Goal: Transaction & Acquisition: Purchase product/service

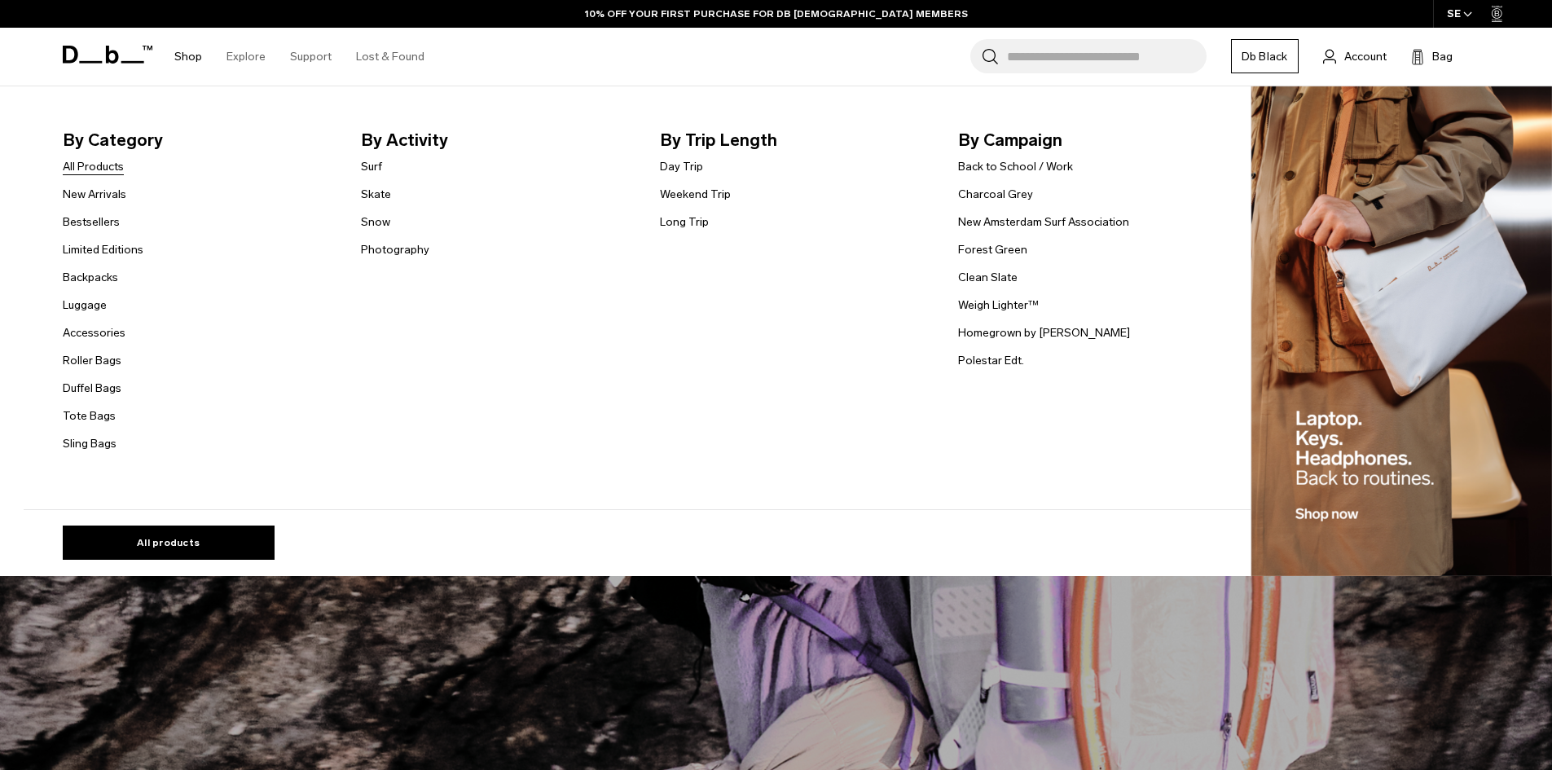
click at [109, 172] on link "All Products" at bounding box center [93, 166] width 61 height 17
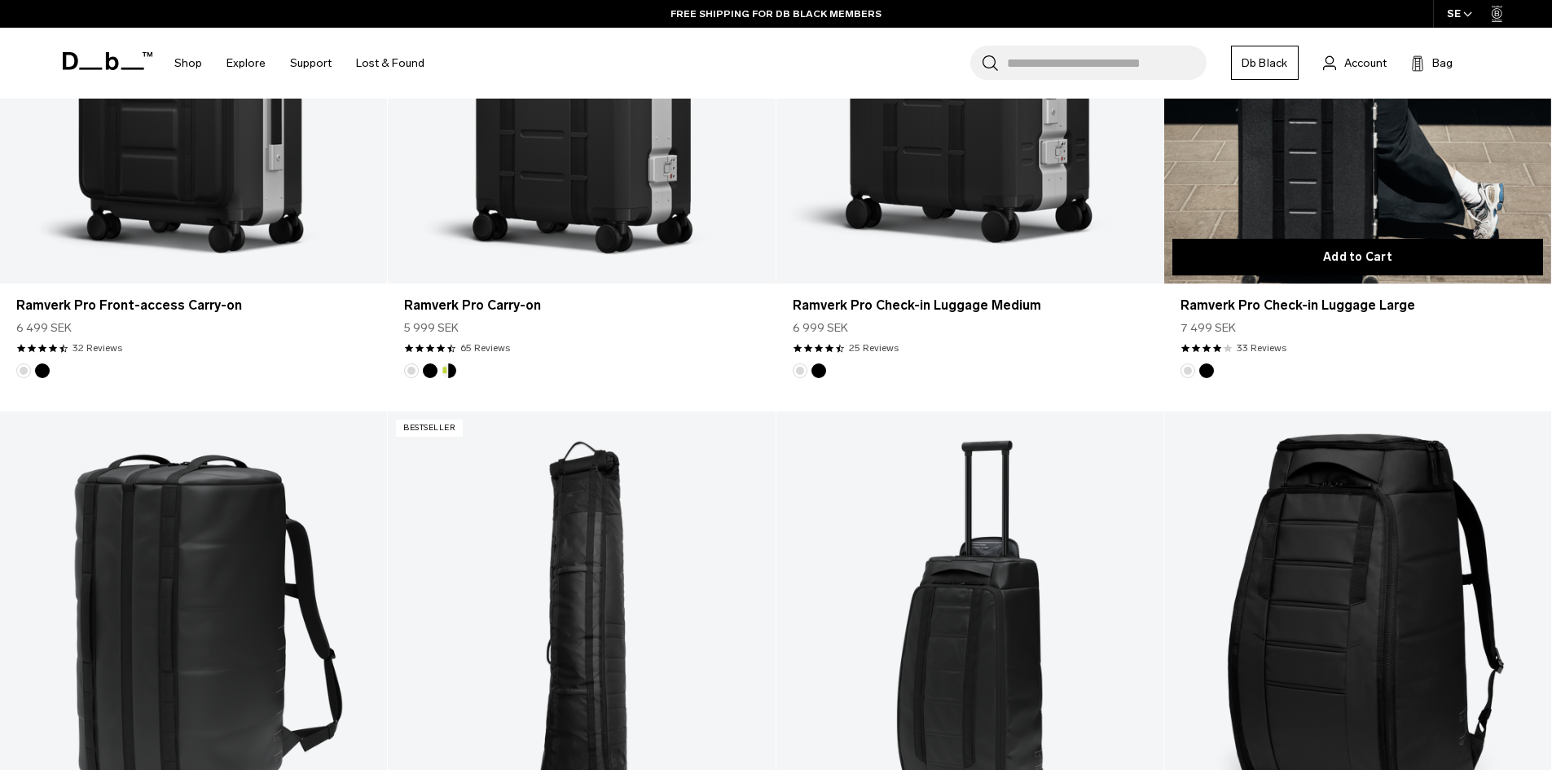
scroll to position [1140, 0]
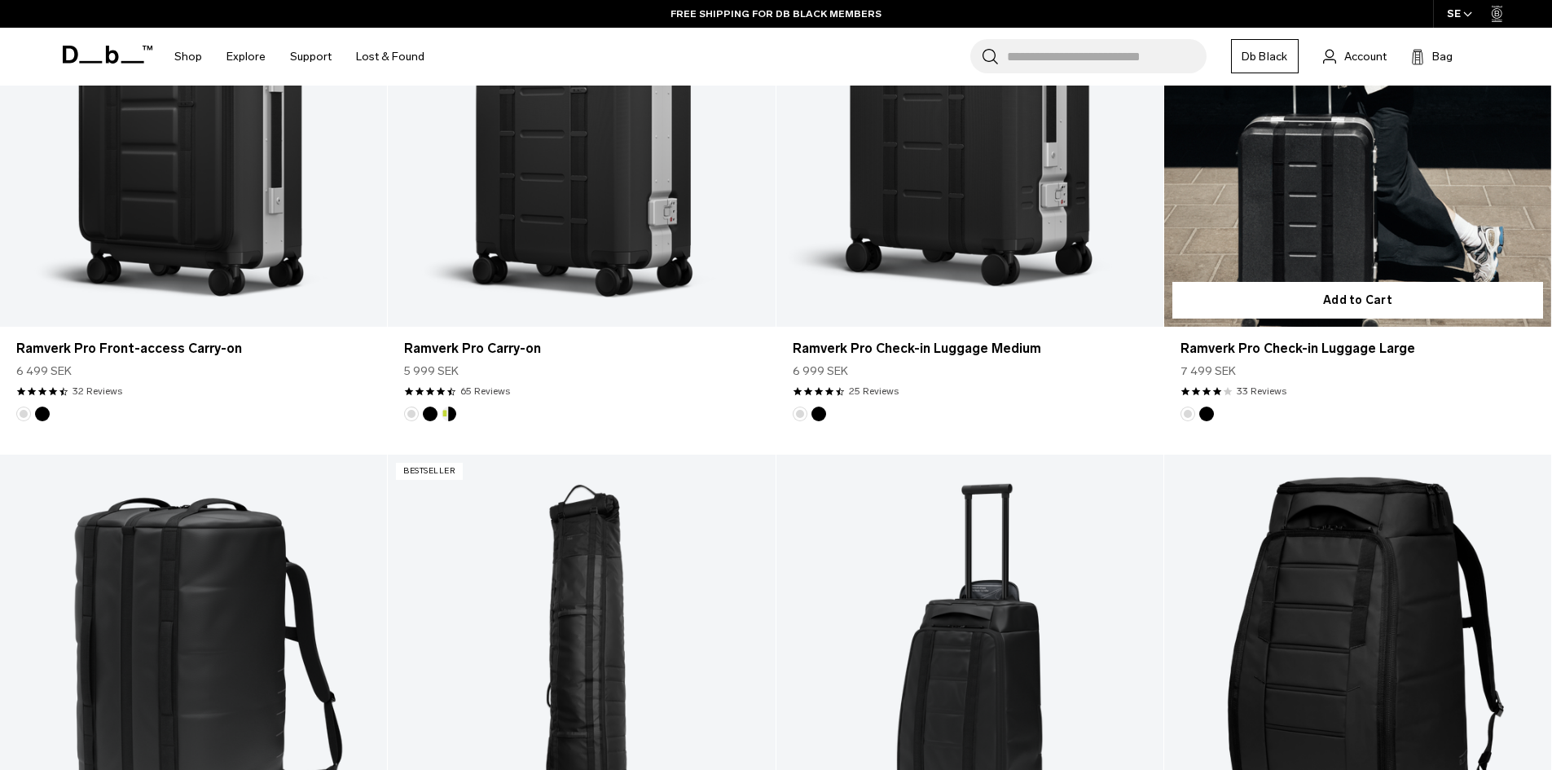
click at [1311, 190] on link "Ramverk Pro Check-in Luggage Large" at bounding box center [1357, 112] width 387 height 430
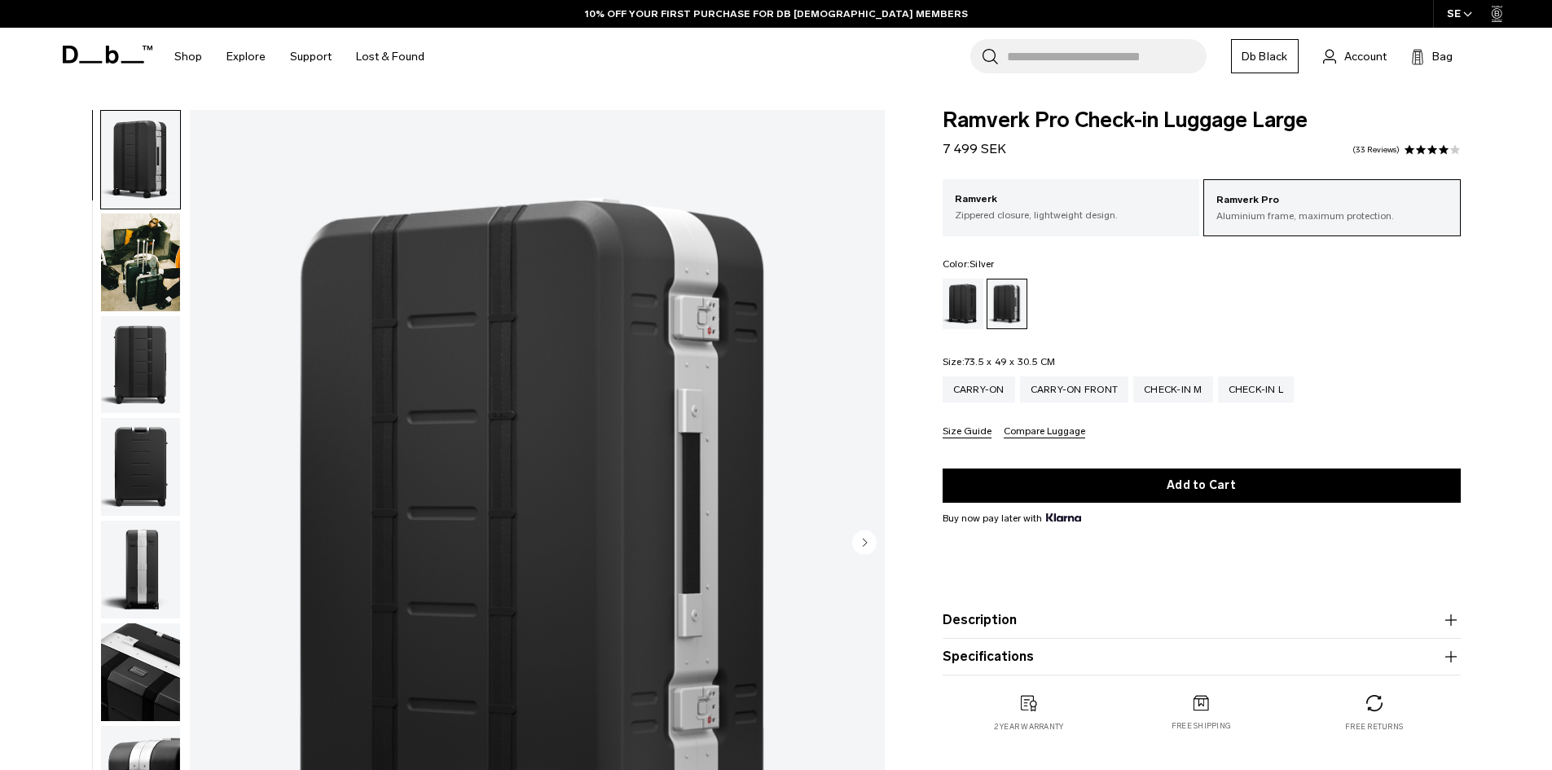
click at [138, 276] on img "button" at bounding box center [140, 262] width 79 height 98
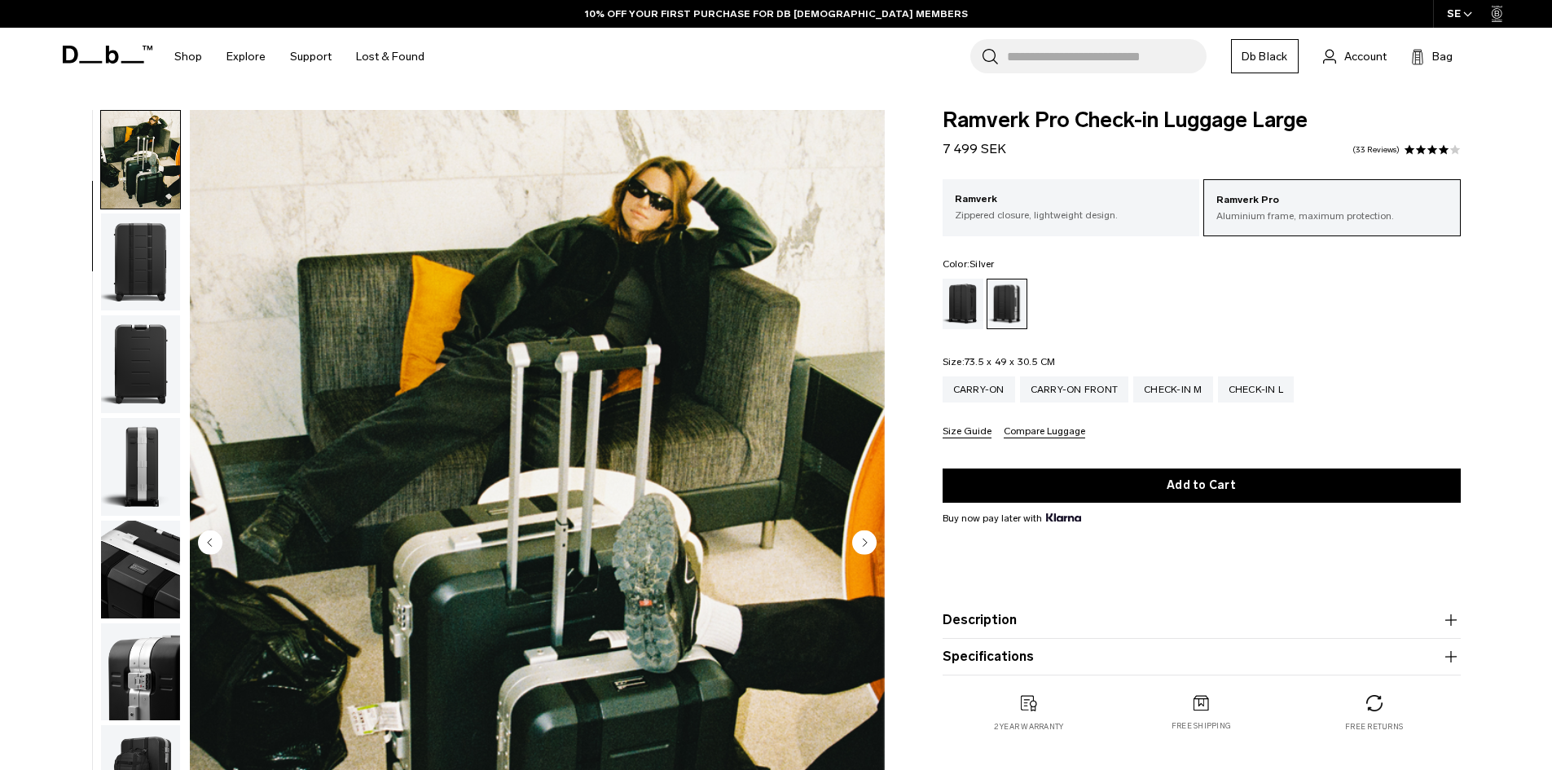
click at [135, 276] on img "button" at bounding box center [140, 262] width 79 height 98
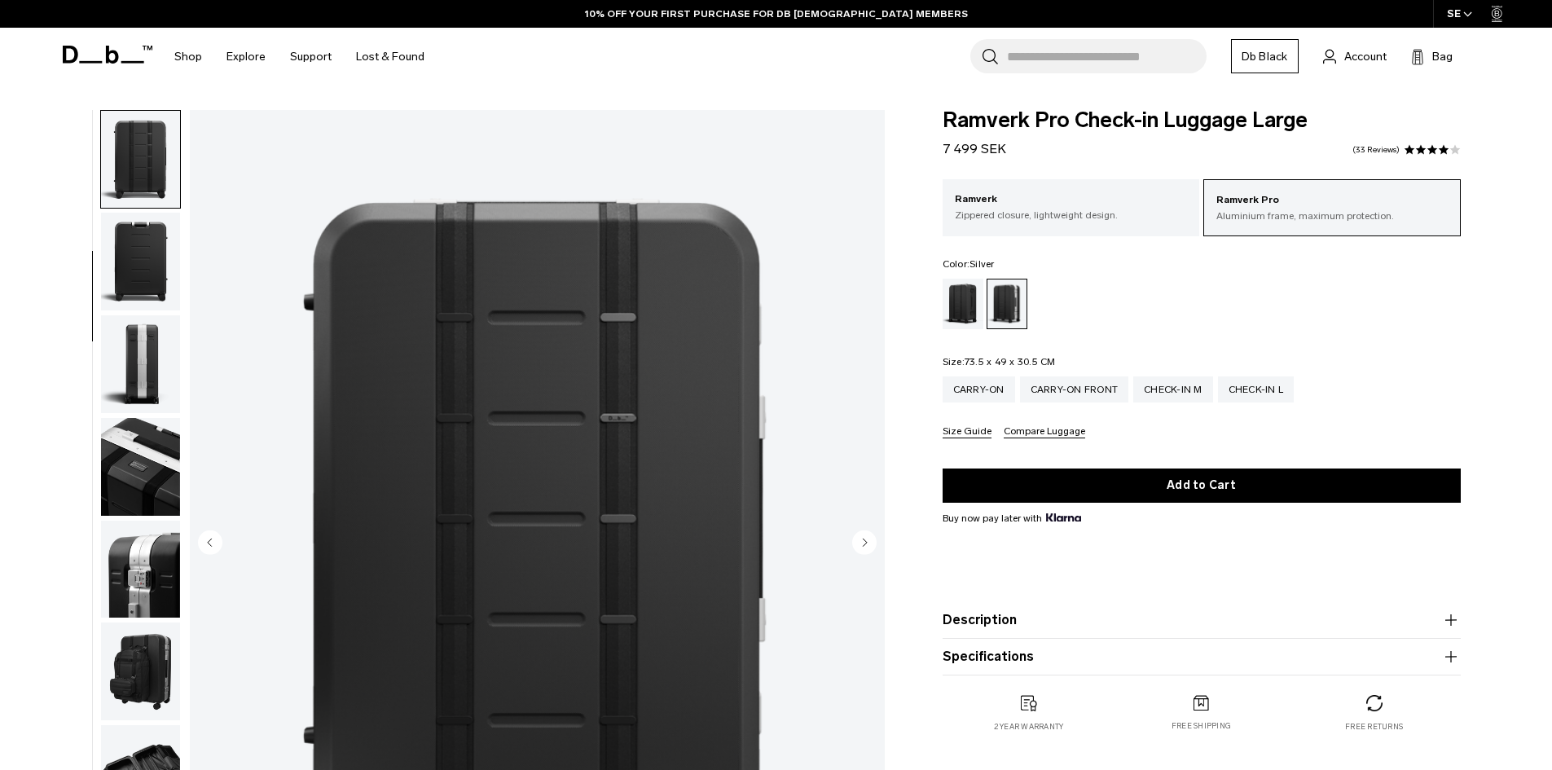
click at [135, 276] on img "button" at bounding box center [140, 262] width 79 height 98
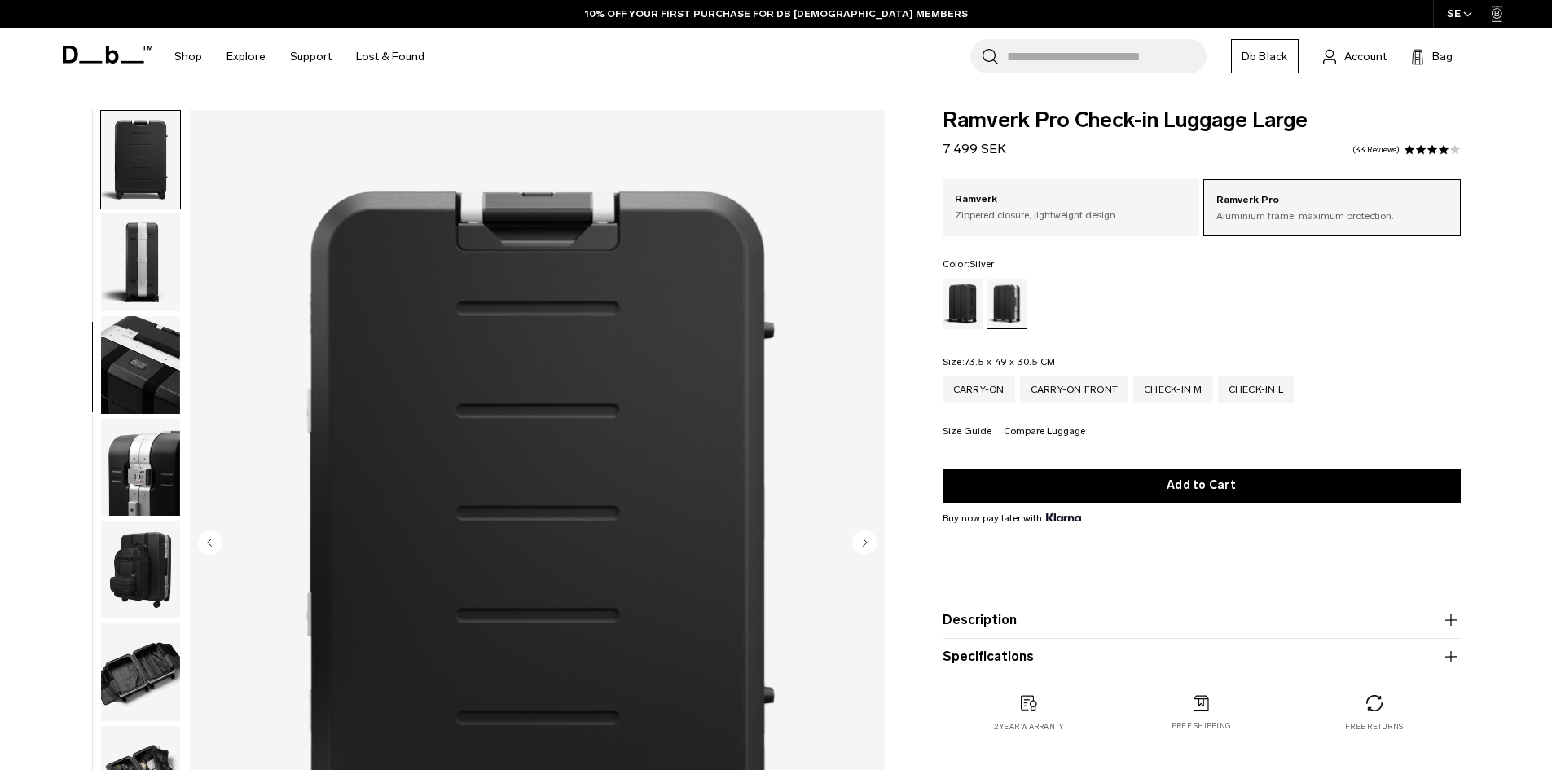
click at [152, 303] on img "button" at bounding box center [140, 262] width 79 height 98
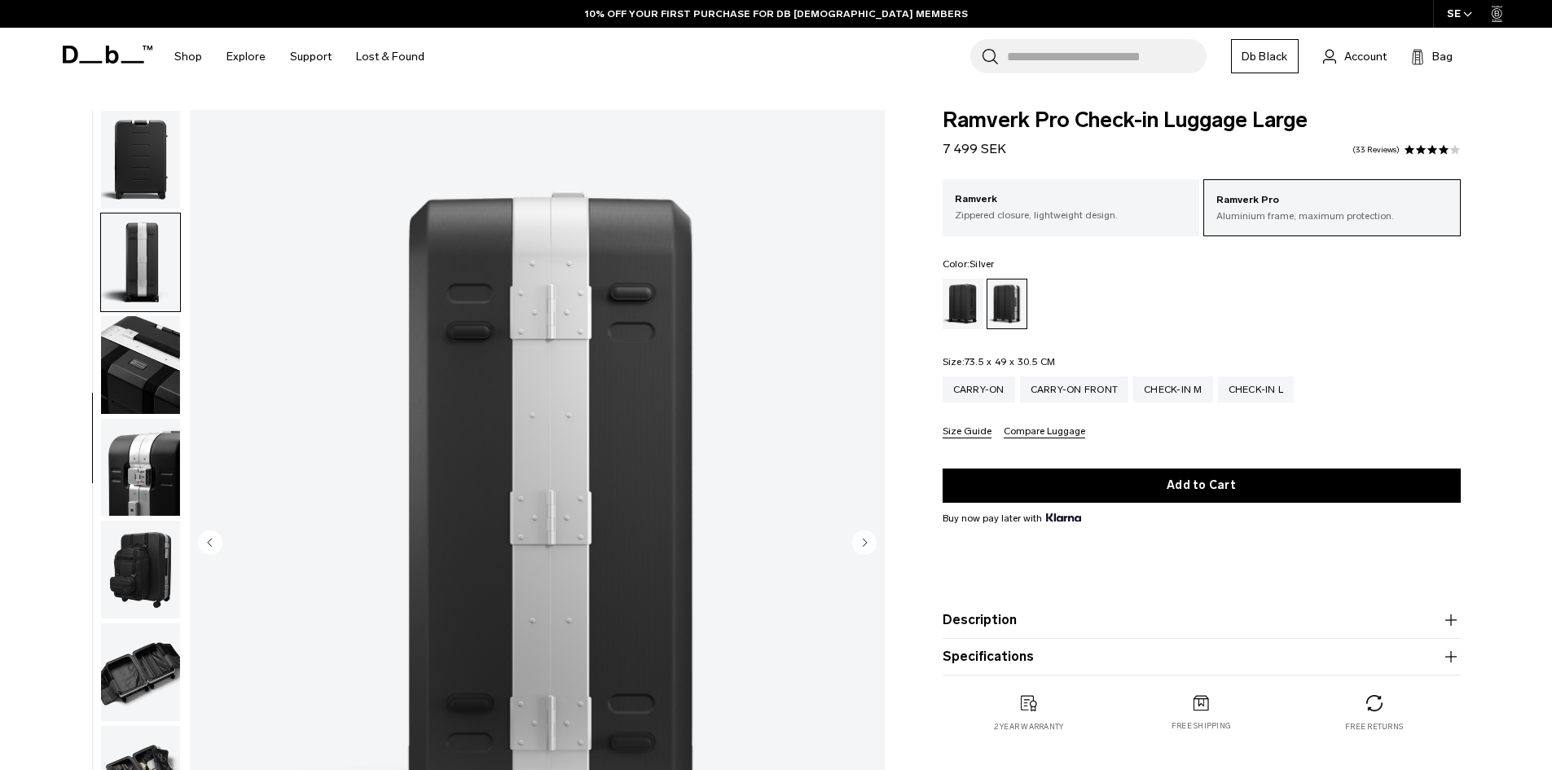
scroll to position [358, 0]
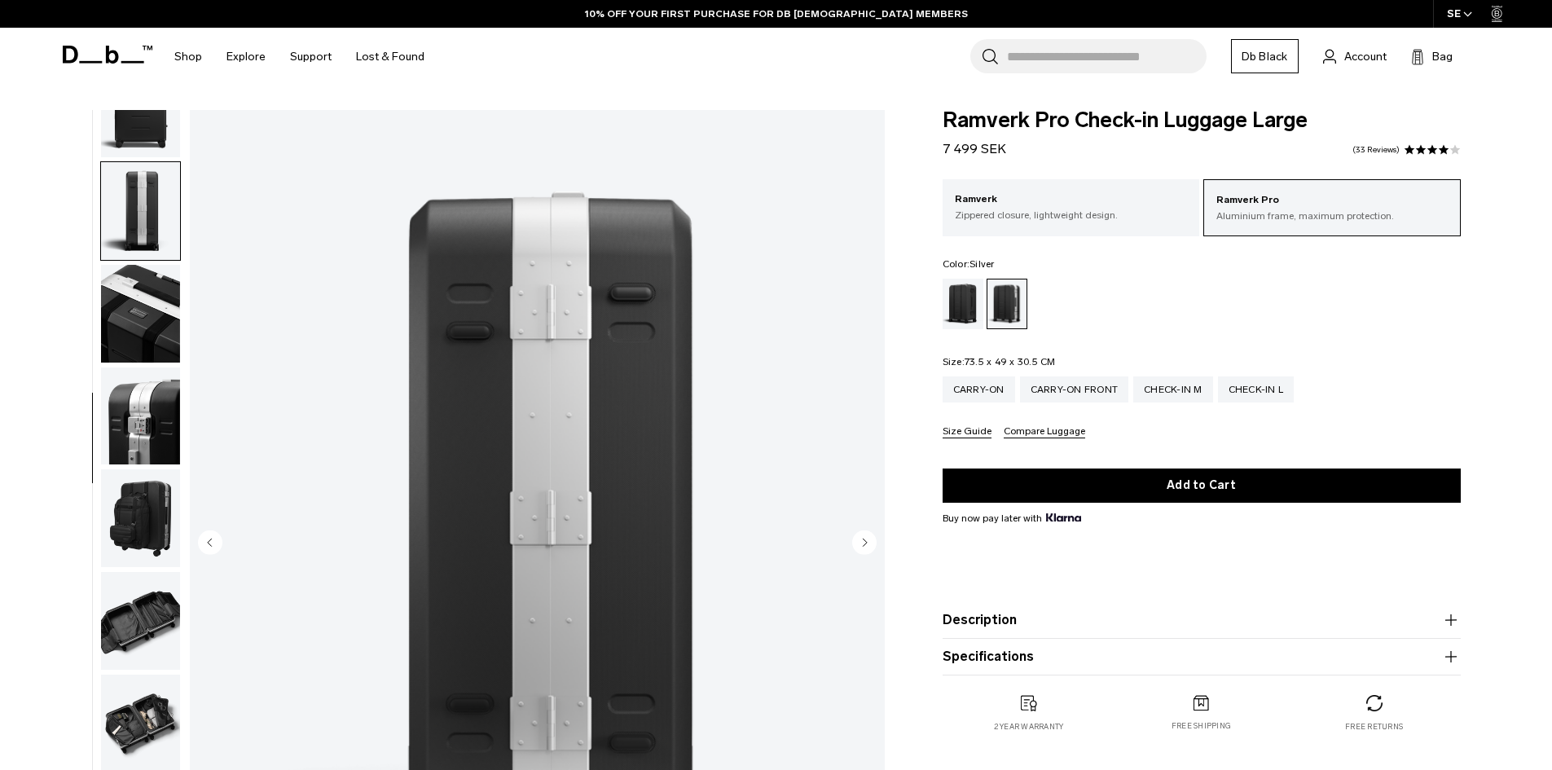
click at [155, 314] on img "button" at bounding box center [140, 314] width 79 height 98
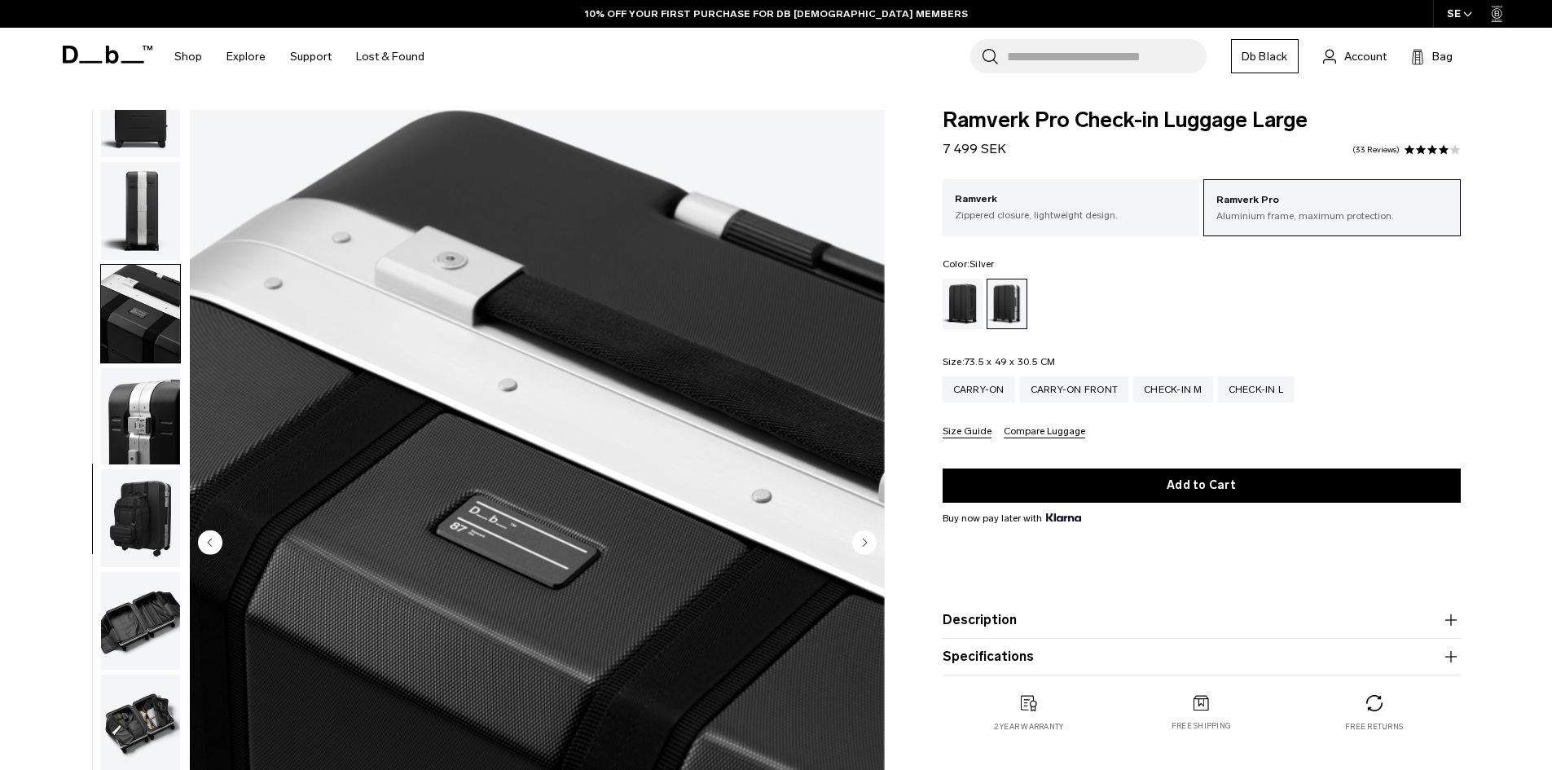
click at [179, 405] on img "button" at bounding box center [140, 416] width 79 height 98
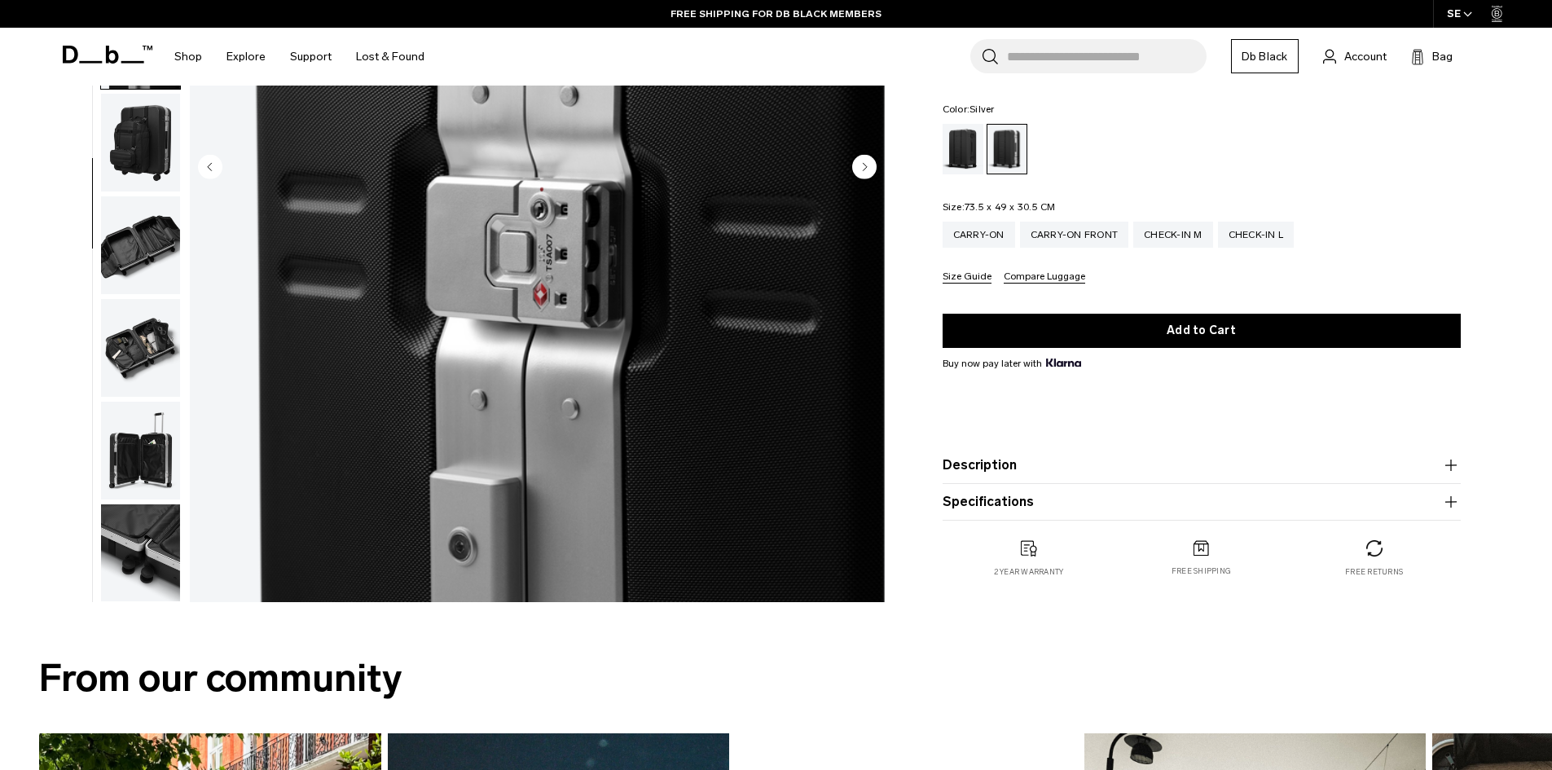
scroll to position [434, 0]
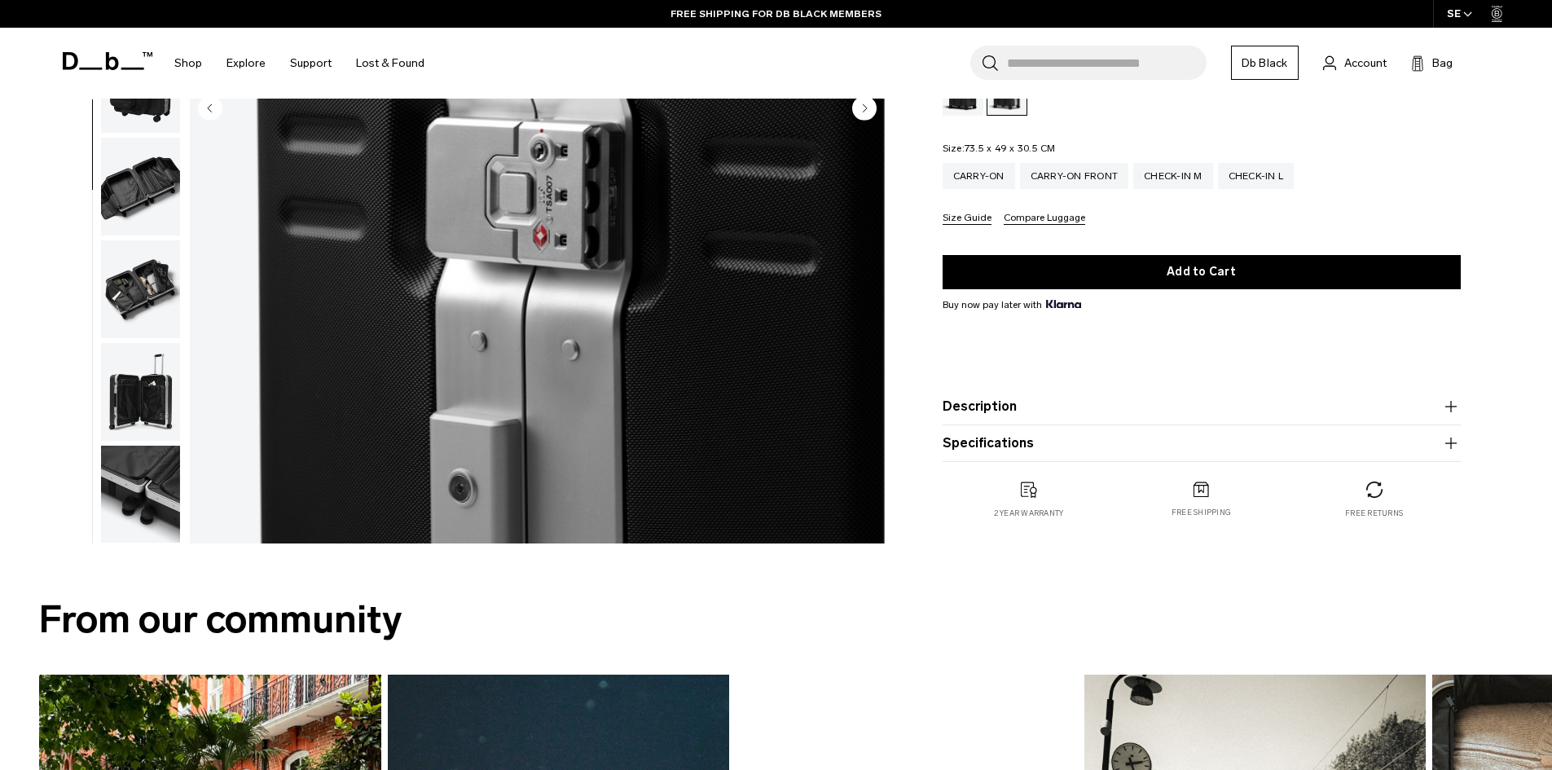
click at [169, 240] on img "button" at bounding box center [140, 289] width 79 height 98
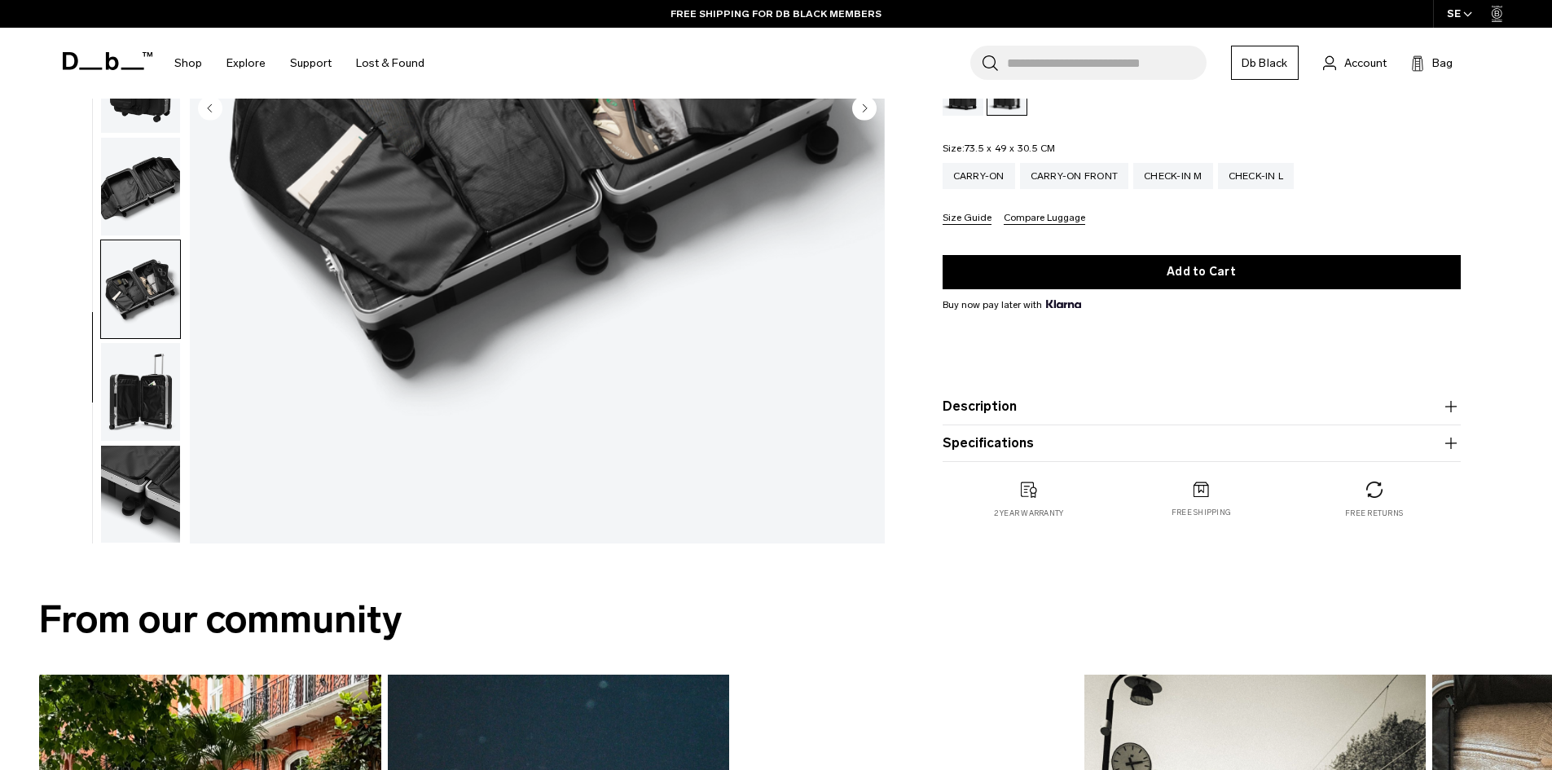
click at [178, 288] on img "button" at bounding box center [140, 289] width 79 height 98
click at [169, 397] on img "button" at bounding box center [140, 392] width 79 height 98
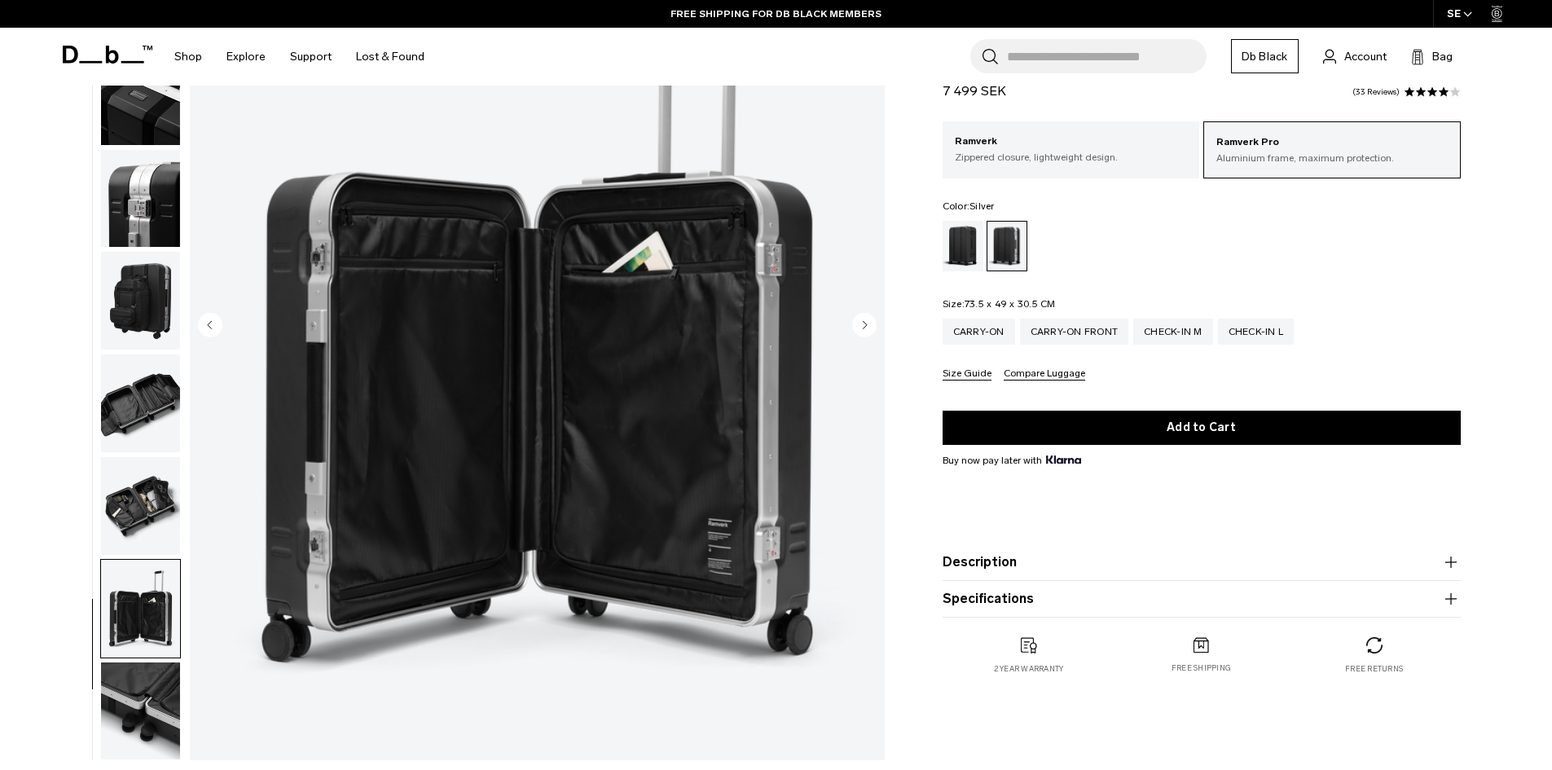
scroll to position [0, 0]
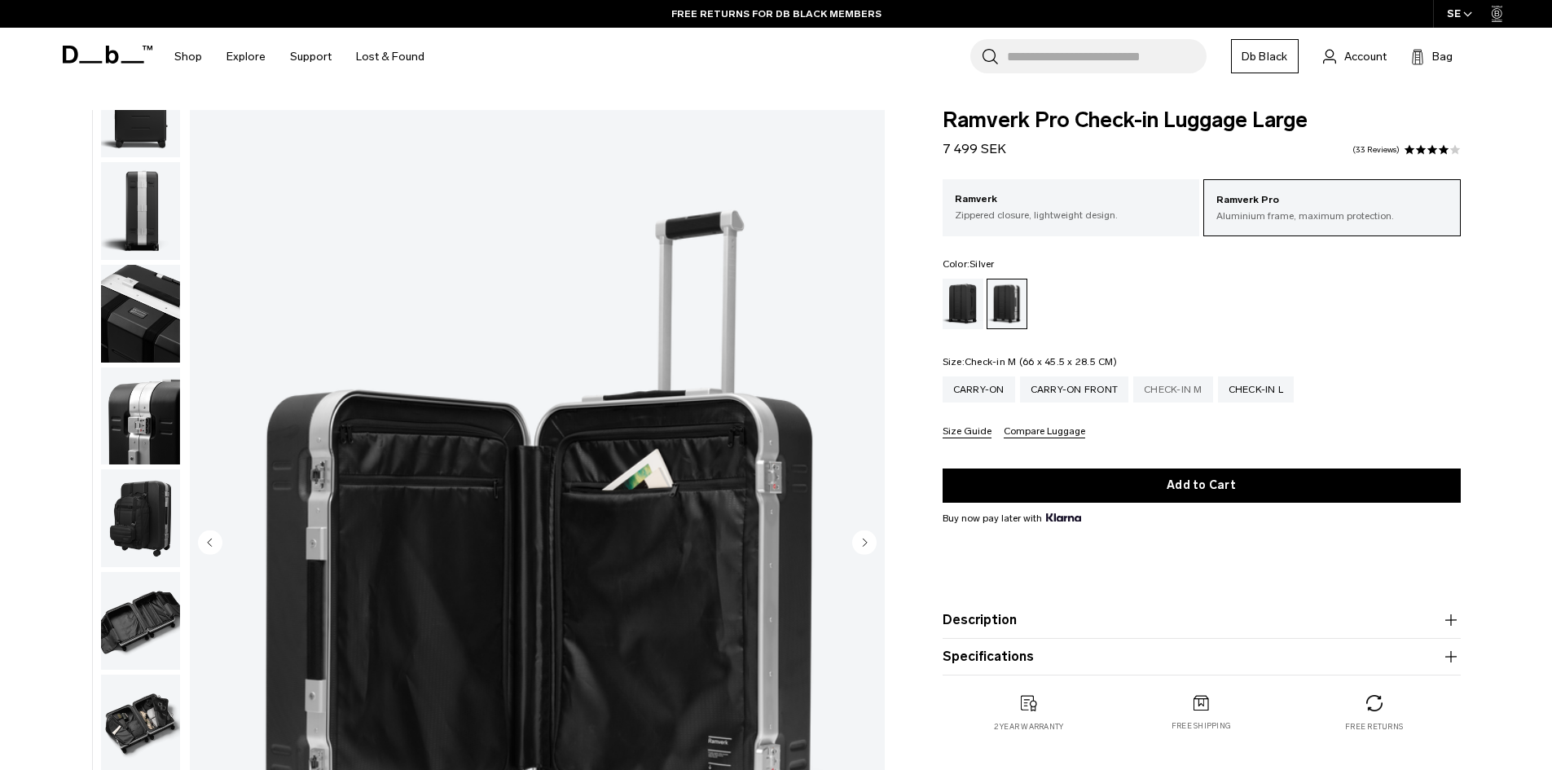
click at [1171, 396] on div "Check-in M" at bounding box center [1173, 389] width 80 height 26
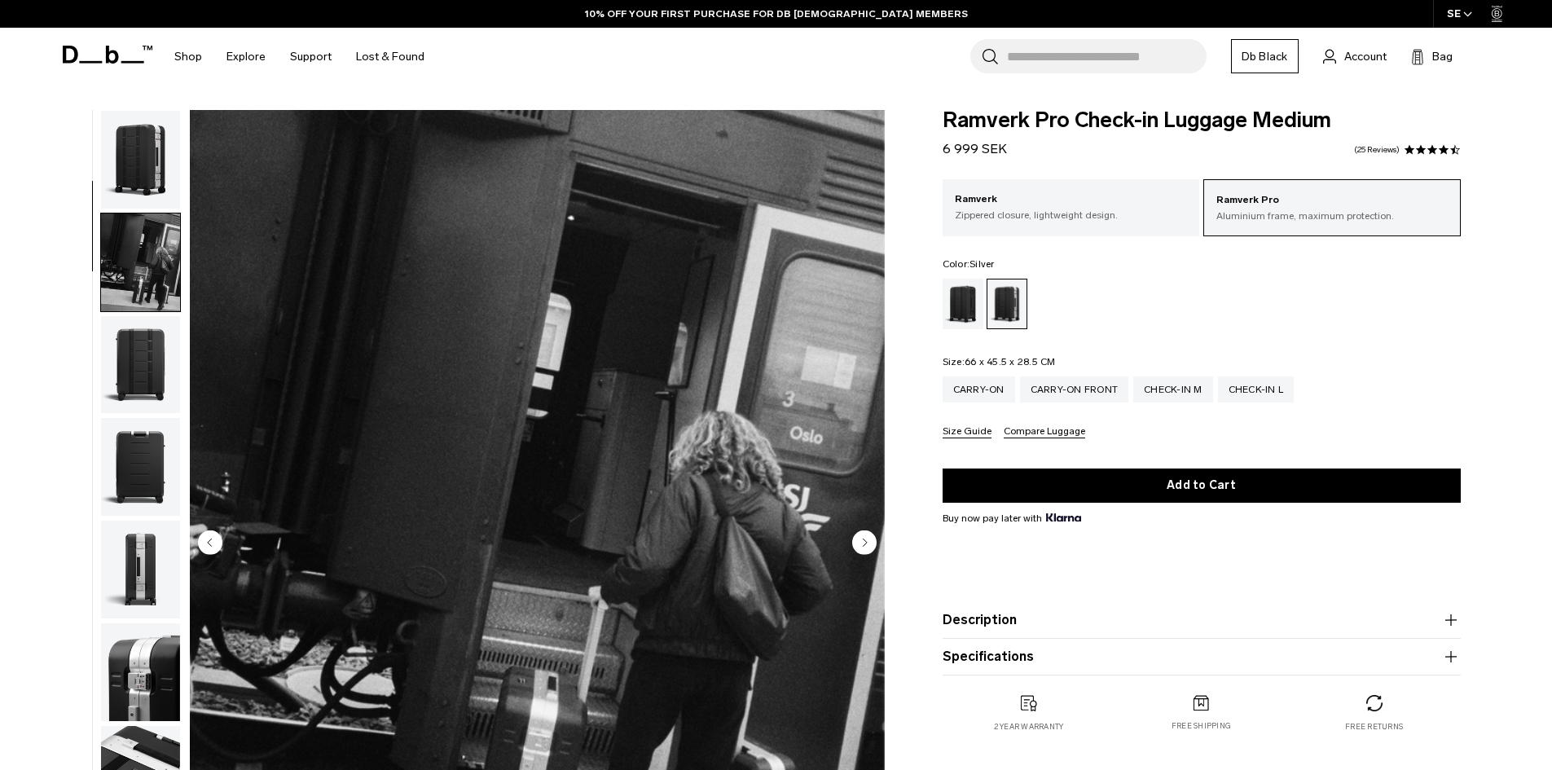
click at [149, 418] on img "button" at bounding box center [140, 467] width 79 height 98
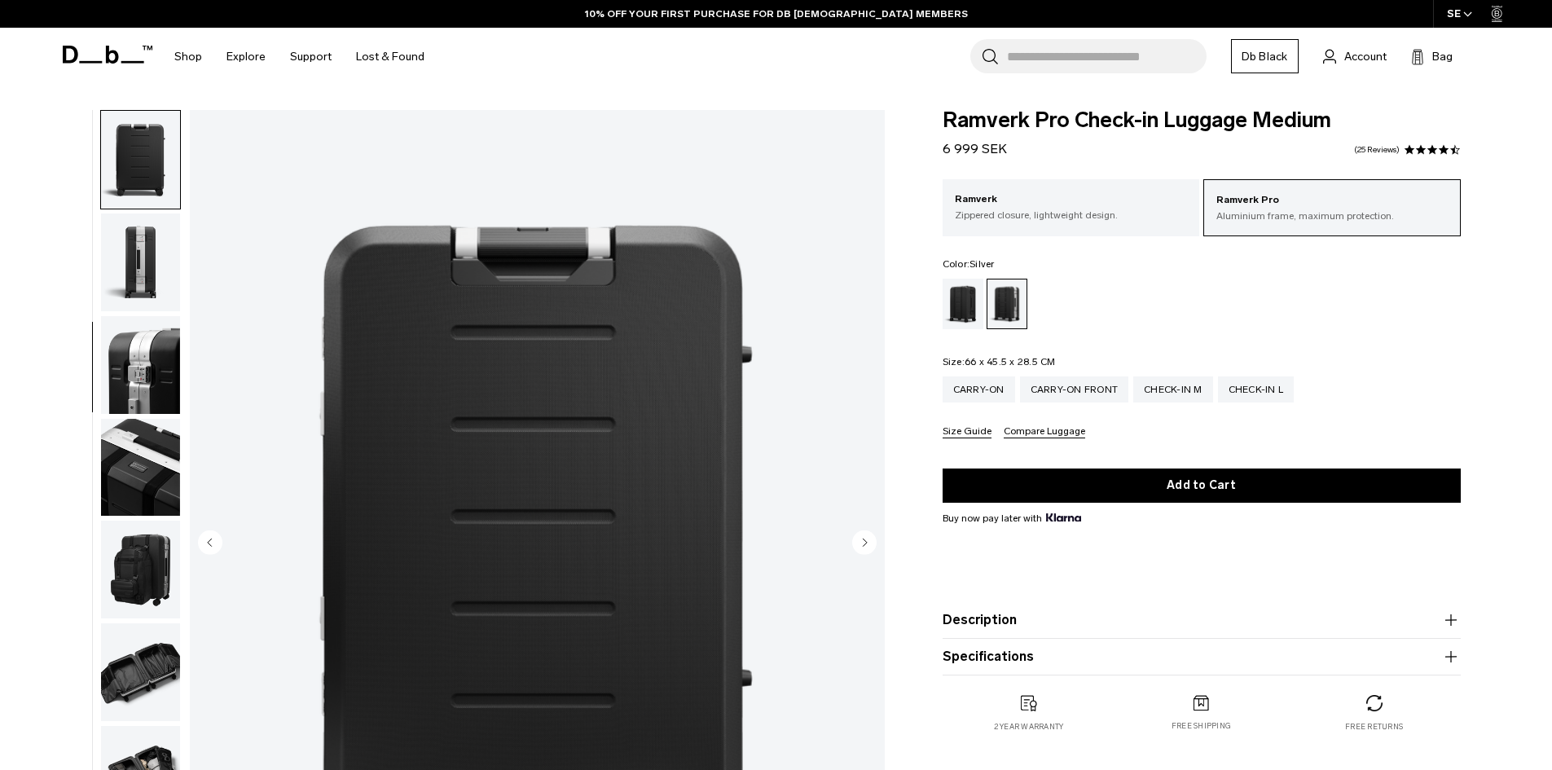
click at [158, 274] on img "button" at bounding box center [140, 262] width 79 height 98
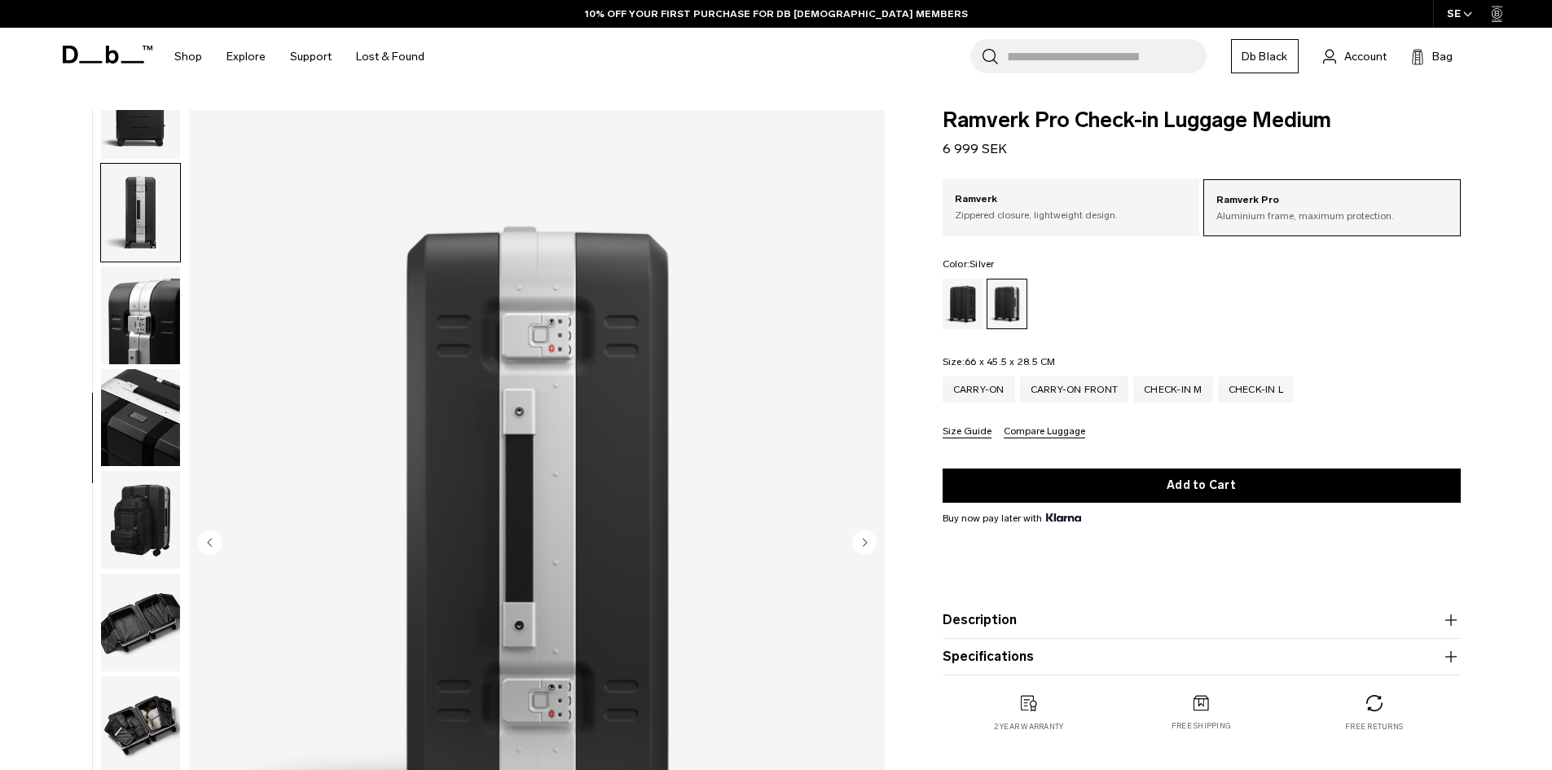
scroll to position [358, 0]
click at [158, 274] on img "button" at bounding box center [140, 314] width 79 height 98
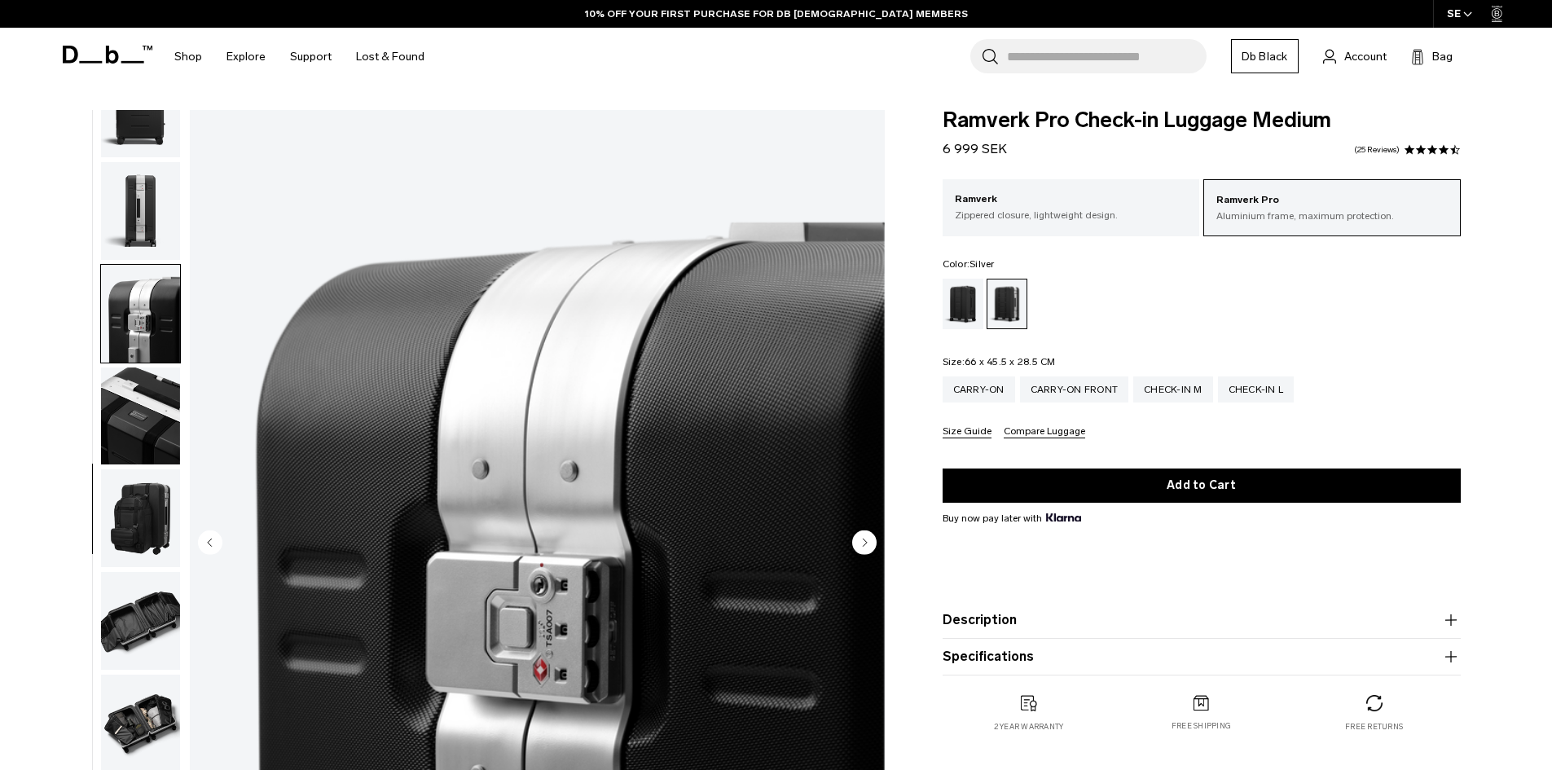
click at [158, 350] on img "button" at bounding box center [140, 314] width 79 height 98
click at [161, 373] on img "button" at bounding box center [140, 416] width 79 height 98
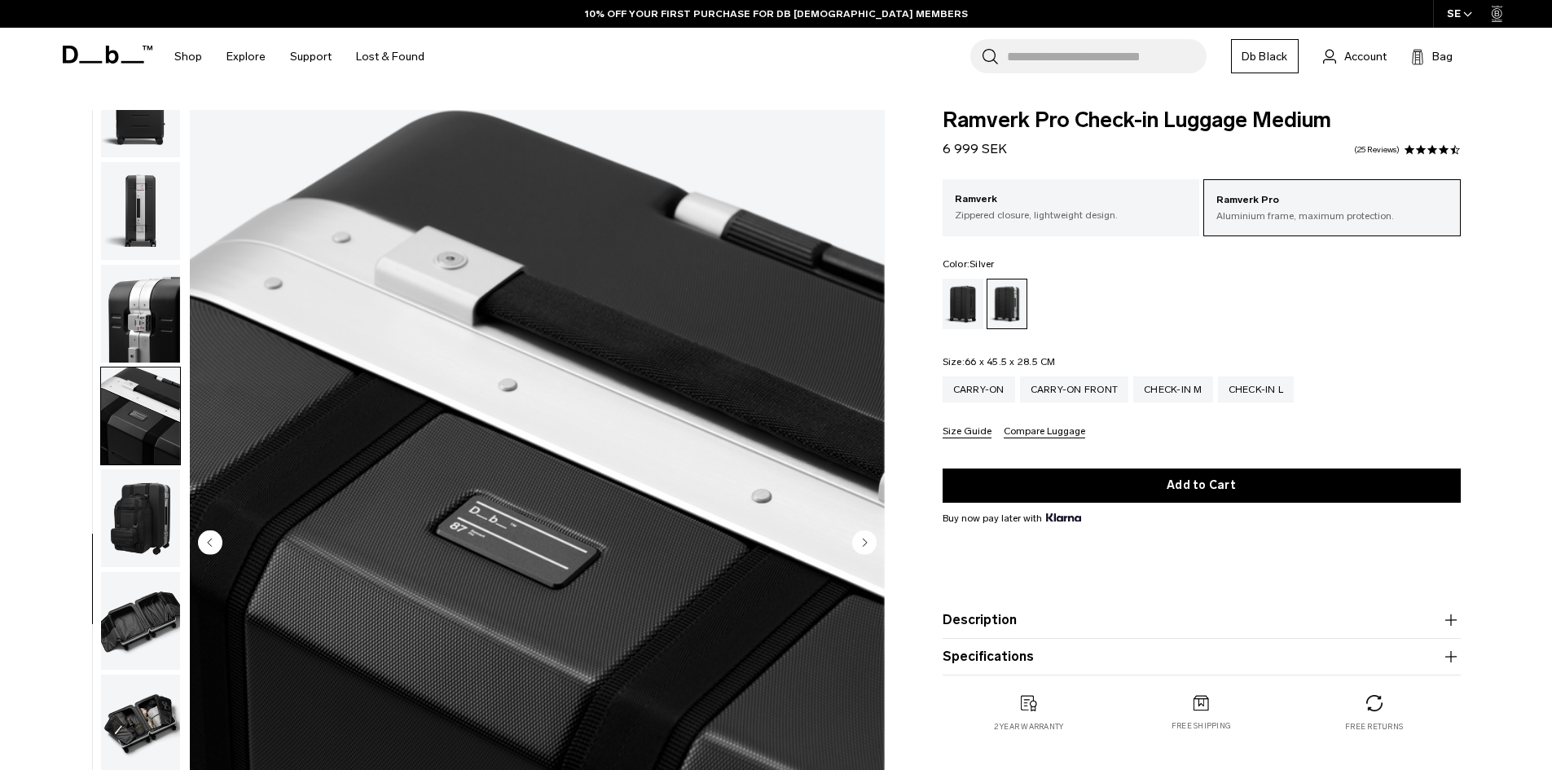
click at [169, 499] on img "button" at bounding box center [140, 518] width 79 height 98
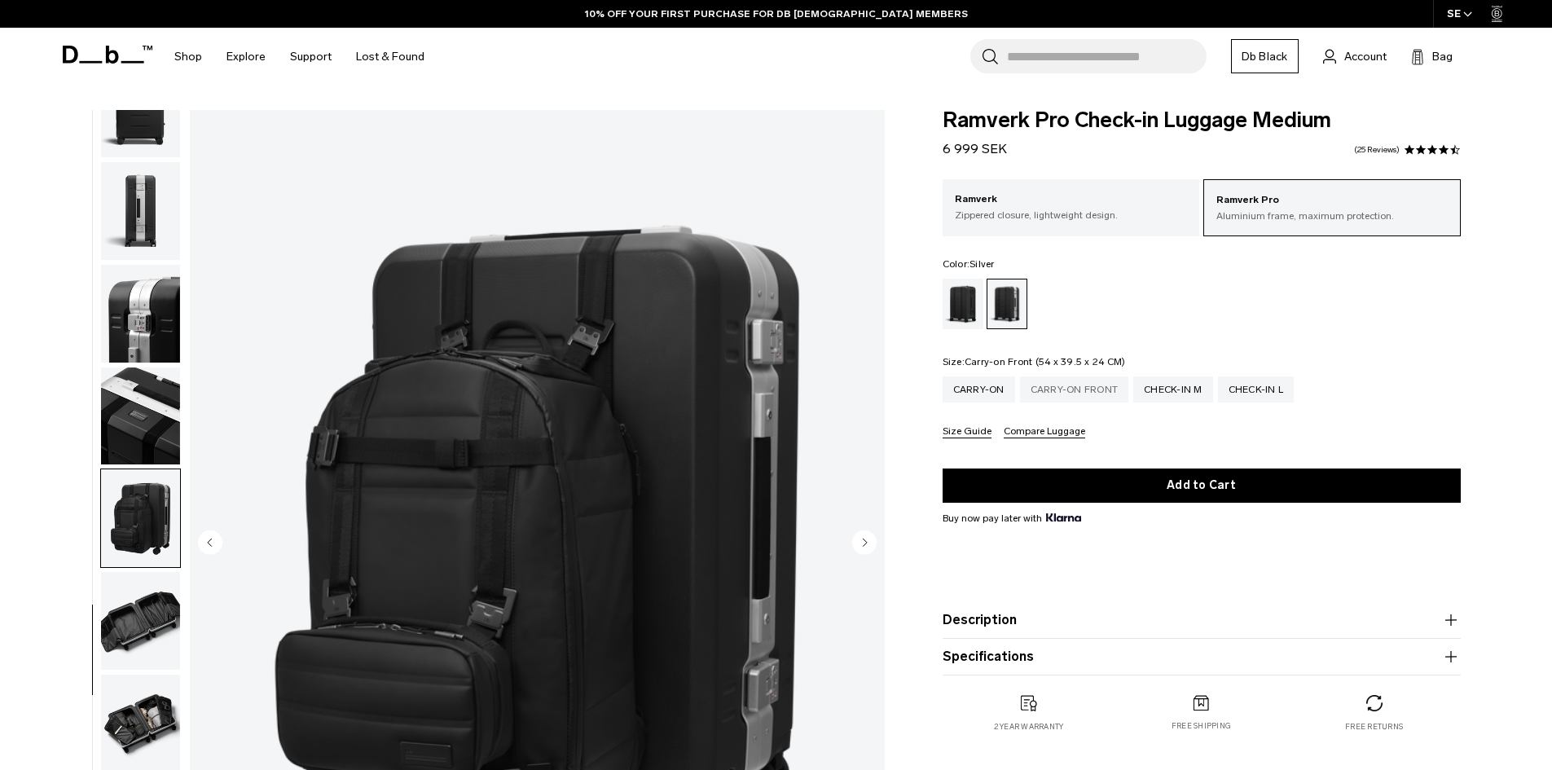
click at [1039, 394] on div "Carry-on Front" at bounding box center [1074, 389] width 109 height 26
